Goal: Complete application form

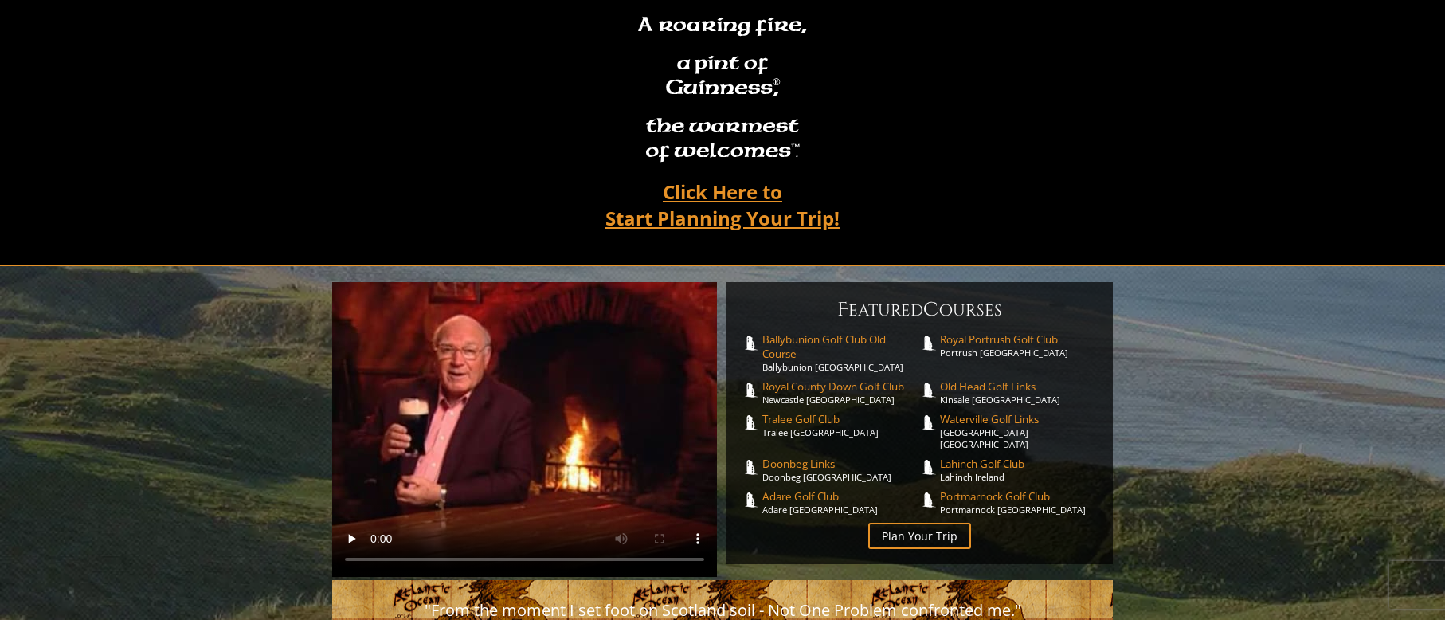
scroll to position [159, 0]
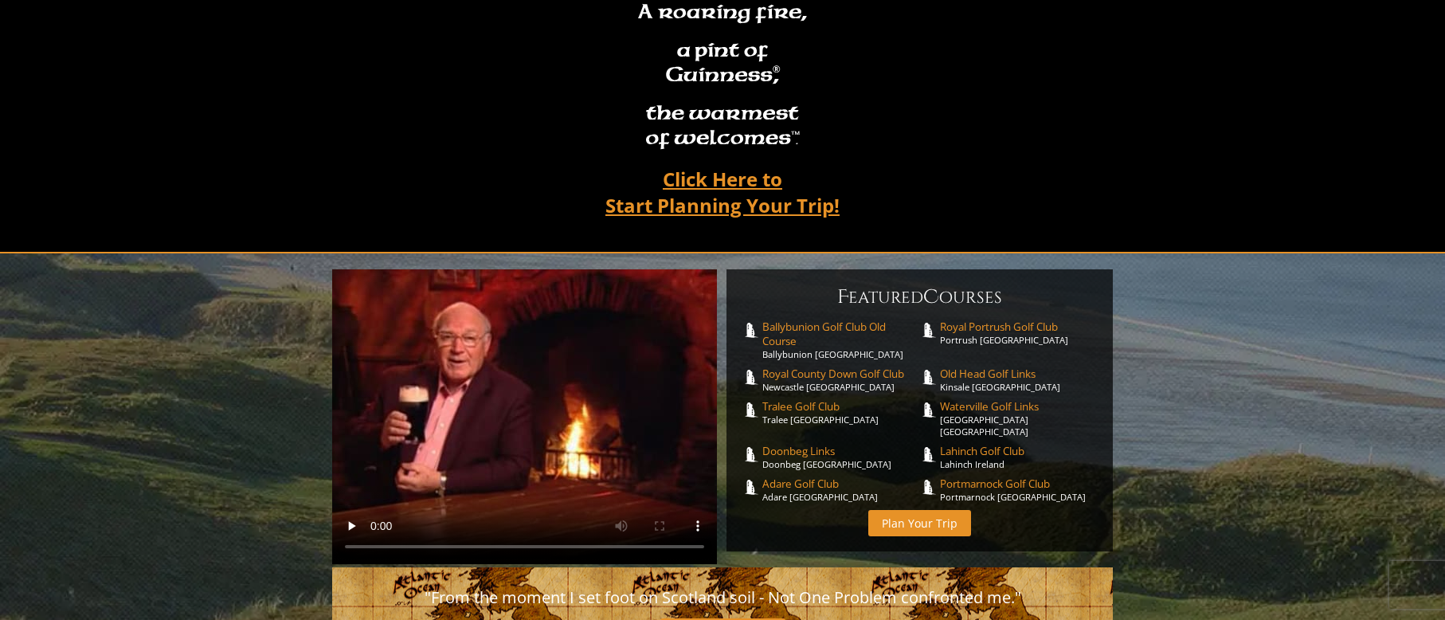
click at [909, 510] on link "Plan Your Trip" at bounding box center [920, 523] width 103 height 26
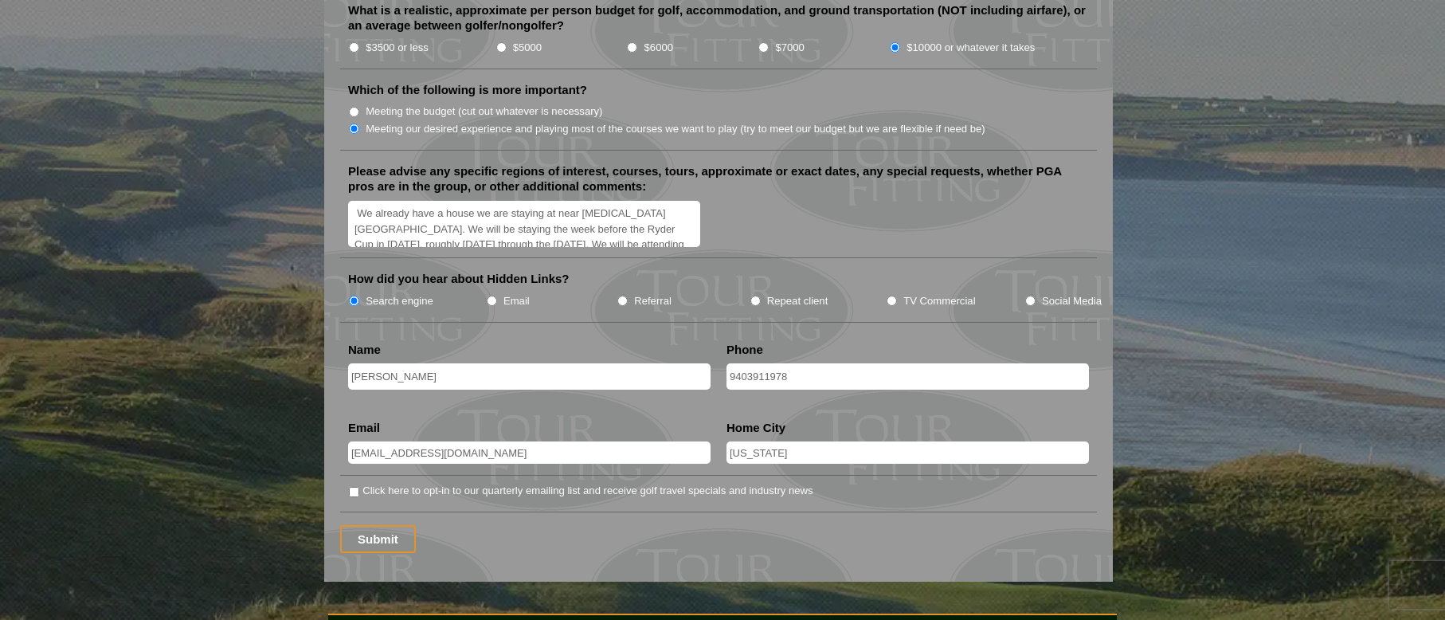
scroll to position [1912, 0]
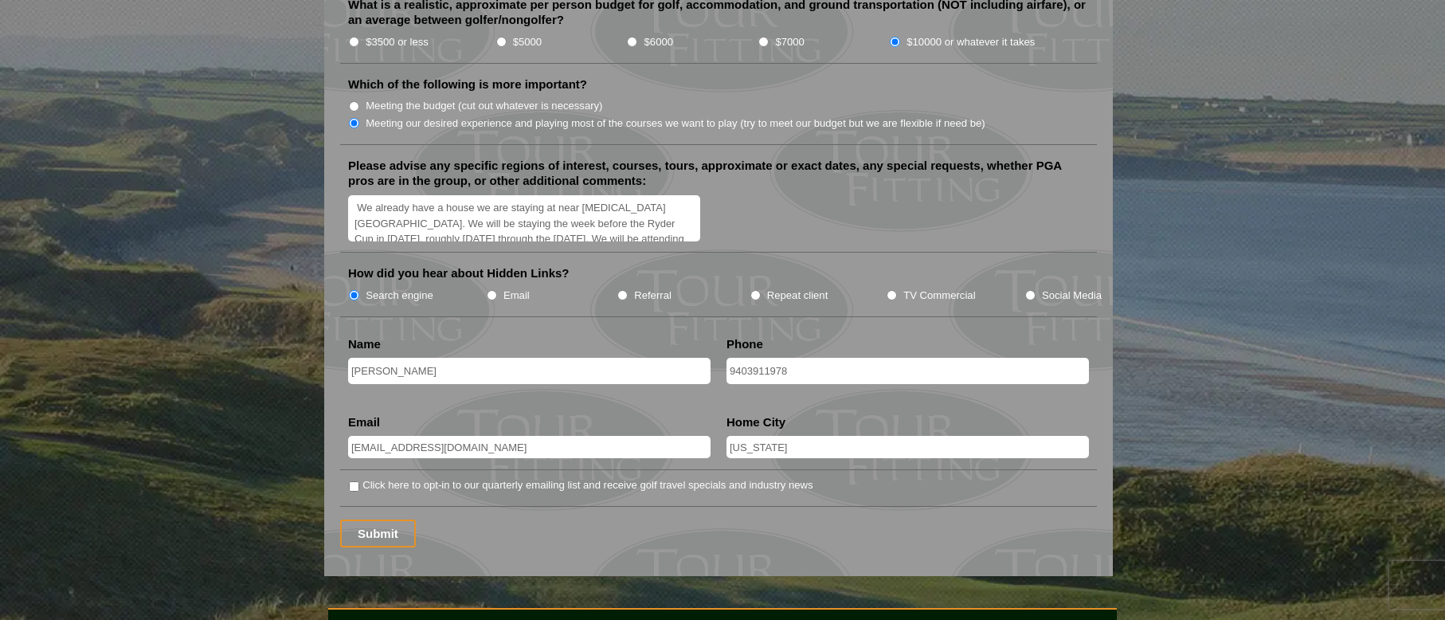
click at [350, 481] on input "Click here to opt-in to our quarterly emailing list and receive golf travel spe…" at bounding box center [354, 486] width 10 height 10
checkbox input "true"
click at [363, 520] on input "Submit" at bounding box center [378, 534] width 76 height 28
